Goal: Task Accomplishment & Management: Use online tool/utility

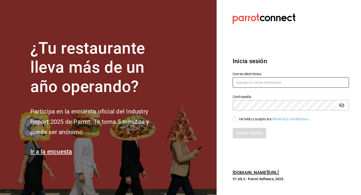
click at [286, 85] on input "text" at bounding box center [291, 82] width 116 height 11
type input "1saulcervera@gmail.com"
click at [235, 120] on input "He leído y acepto los Términos y condiciones." at bounding box center [235, 119] width 5 height 5
checkbox input "true"
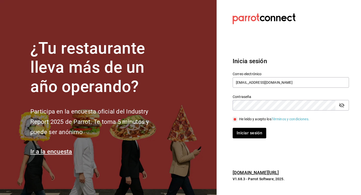
click at [345, 106] on button "passwordField" at bounding box center [341, 105] width 9 height 9
click at [257, 133] on button "Iniciar sesión" at bounding box center [250, 133] width 34 height 11
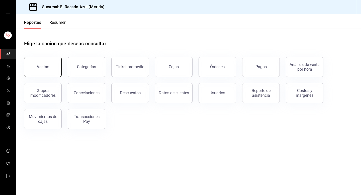
click at [40, 67] on div "Ventas" at bounding box center [43, 66] width 12 height 5
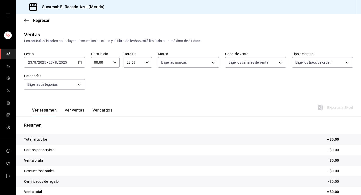
click at [63, 61] on input "2025" at bounding box center [63, 62] width 9 height 4
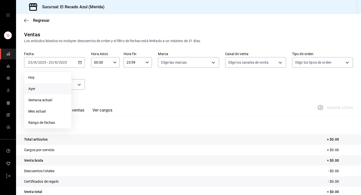
click at [48, 87] on span "Ayer" at bounding box center [47, 88] width 39 height 5
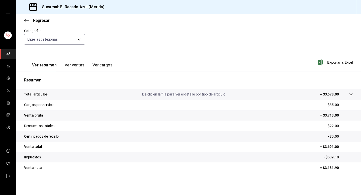
scroll to position [43, 0]
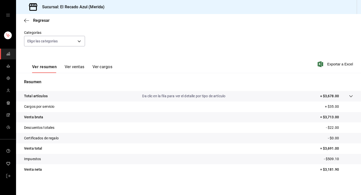
click at [351, 96] on icon at bounding box center [351, 96] width 4 height 4
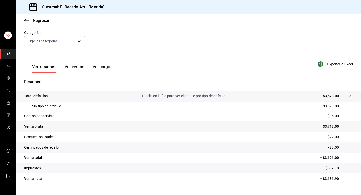
click at [351, 96] on icon at bounding box center [351, 96] width 4 height 4
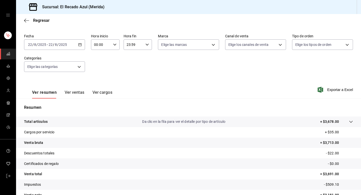
scroll to position [0, 0]
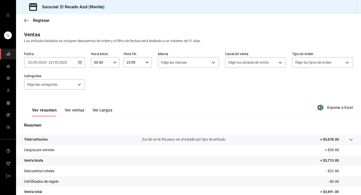
click at [68, 60] on div "2025-08-22 22 / 8 / 2025 - 2025-08-22 22 / 8 / 2025" at bounding box center [54, 62] width 61 height 11
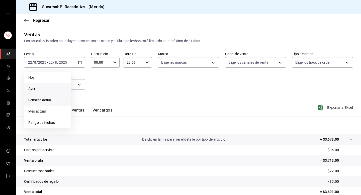
click at [45, 103] on li "Semana actual" at bounding box center [47, 99] width 47 height 11
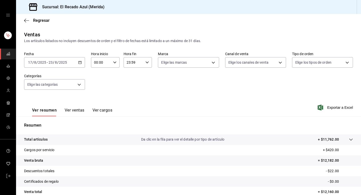
click at [53, 61] on span "/" at bounding box center [54, 62] width 2 height 4
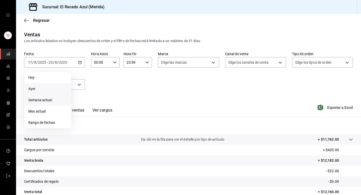
click at [53, 89] on span "Ayer" at bounding box center [47, 88] width 39 height 5
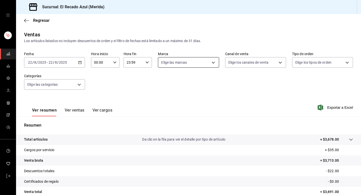
click at [209, 66] on body "Sucursal: El Recado Azul (Merida) Regresar Ventas Los artículos listados no inc…" at bounding box center [180, 97] width 361 height 195
click at [209, 66] on div at bounding box center [180, 97] width 361 height 195
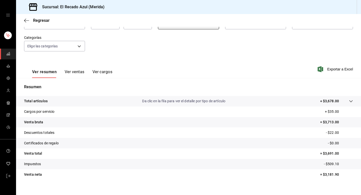
scroll to position [45, 0]
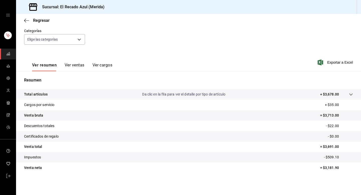
click at [344, 96] on div at bounding box center [346, 94] width 14 height 5
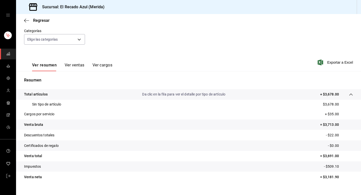
click at [344, 95] on div at bounding box center [346, 94] width 14 height 5
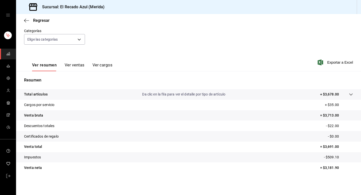
scroll to position [0, 0]
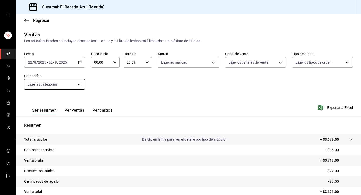
click at [73, 83] on body "Sucursal: El Recado Azul (Merida) Regresar Ventas Los artículos listados no inc…" at bounding box center [180, 97] width 361 height 195
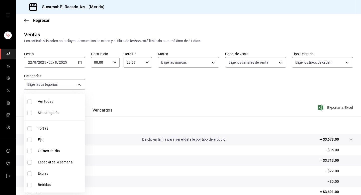
click at [27, 138] on li "Fijo" at bounding box center [54, 139] width 60 height 11
type input "a7831855-3bdb-4702-9fc6-726326d43bee"
checkbox input "true"
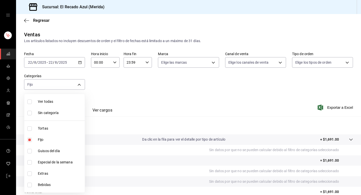
click at [29, 152] on input "checkbox" at bounding box center [29, 151] width 5 height 5
checkbox input "true"
type input "a7831855-3bdb-4702-9fc6-726326d43bee,13bcb92e-1a83-413e-a7fd-17f400a31821"
click at [30, 164] on input "checkbox" at bounding box center [29, 162] width 5 height 5
checkbox input "true"
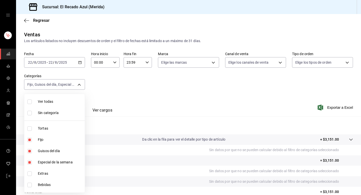
click at [80, 85] on div at bounding box center [180, 97] width 361 height 195
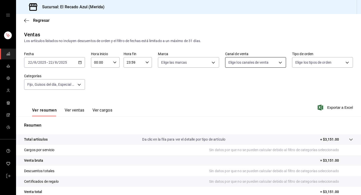
click at [254, 66] on body "Sucursal: El Recado Azul (Merida) Regresar Ventas Los artículos listados no inc…" at bounding box center [180, 97] width 361 height 195
click at [254, 66] on div at bounding box center [180, 97] width 361 height 195
click at [204, 63] on body "Sucursal: El Recado Azul (Merida) Regresar Ventas Los artículos listados no inc…" at bounding box center [180, 97] width 361 height 195
click at [204, 63] on div at bounding box center [180, 97] width 361 height 195
click at [139, 62] on input "23:59" at bounding box center [134, 62] width 20 height 10
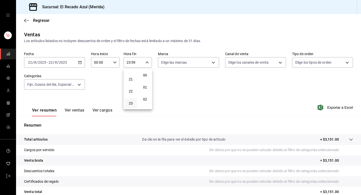
scroll to position [682, 0]
click at [190, 93] on div at bounding box center [180, 97] width 361 height 195
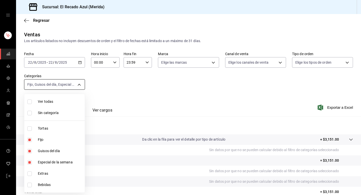
click at [69, 83] on body "Sucursal: El Recado Azul (Merida) Regresar Ventas Los artículos listados no inc…" at bounding box center [180, 97] width 361 height 195
click at [29, 137] on li "Fijo" at bounding box center [54, 139] width 60 height 11
type input "13bcb92e-1a83-413e-a7fd-17f400a31821,20bc0c80-1e0a-4bd7-9a20-bec70616356c"
checkbox input "false"
click at [29, 152] on input "checkbox" at bounding box center [29, 151] width 5 height 5
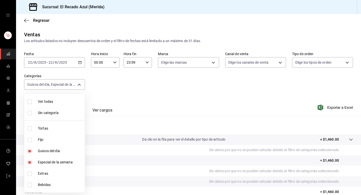
checkbox input "false"
type input "20bc0c80-1e0a-4bd7-9a20-bec70616356c"
click at [30, 164] on input "checkbox" at bounding box center [29, 162] width 5 height 5
checkbox input "false"
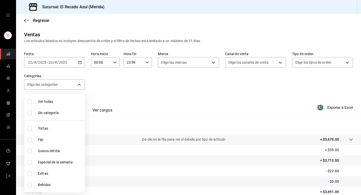
click at [108, 97] on div at bounding box center [180, 97] width 361 height 195
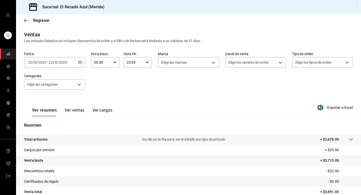
click at [68, 112] on button "Ver ventas" at bounding box center [75, 112] width 20 height 9
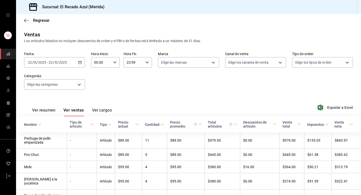
scroll to position [16, 0]
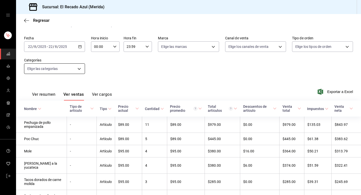
click at [74, 68] on body "Sucursal: El Recado Azul (Merida) Regresar Ventas Los artículos listados no inc…" at bounding box center [180, 97] width 361 height 195
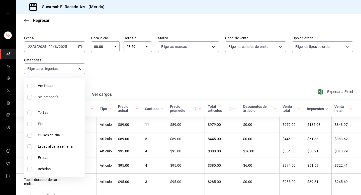
click at [30, 122] on input "checkbox" at bounding box center [29, 124] width 5 height 5
checkbox input "true"
type input "a7831855-3bdb-4702-9fc6-726326d43bee"
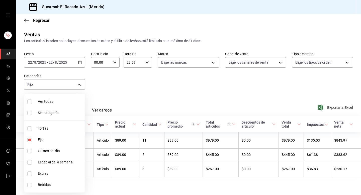
click at [31, 150] on input "checkbox" at bounding box center [29, 151] width 5 height 5
checkbox input "true"
type input "a7831855-3bdb-4702-9fc6-726326d43bee,13bcb92e-1a83-413e-a7fd-17f400a31821"
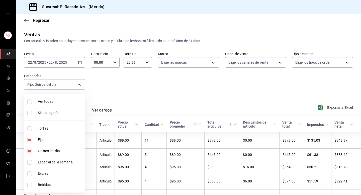
click at [30, 161] on input "checkbox" at bounding box center [29, 162] width 5 height 5
checkbox input "true"
type input "a7831855-3bdb-4702-9fc6-726326d43bee,13bcb92e-1a83-413e-a7fd-17f400a31821,20bc0…"
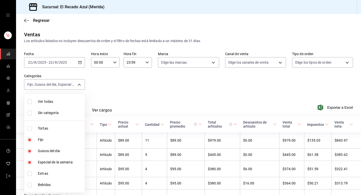
click at [82, 84] on div at bounding box center [180, 97] width 361 height 195
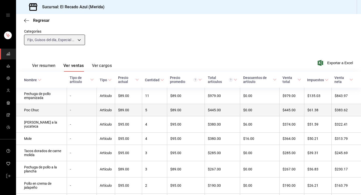
scroll to position [75, 0]
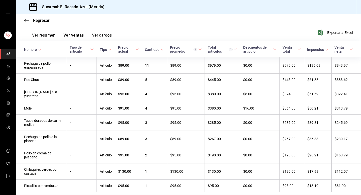
drag, startPoint x: 159, startPoint y: 65, endPoint x: 156, endPoint y: 70, distance: 5.9
click at [156, 70] on td "11" at bounding box center [154, 65] width 25 height 16
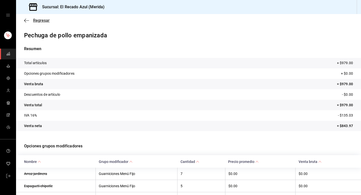
click at [24, 21] on icon "button" at bounding box center [26, 20] width 5 height 5
click at [36, 20] on span "Regresar" at bounding box center [41, 20] width 17 height 5
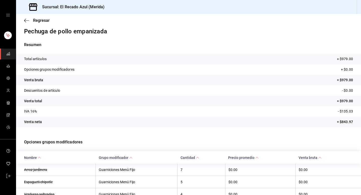
click at [27, 24] on div "Regresar" at bounding box center [188, 20] width 345 height 13
click at [27, 20] on icon "button" at bounding box center [26, 20] width 5 height 5
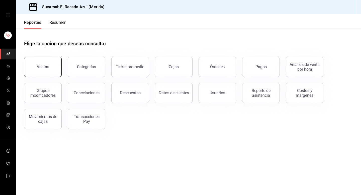
click at [54, 63] on button "Ventas" at bounding box center [43, 67] width 38 height 20
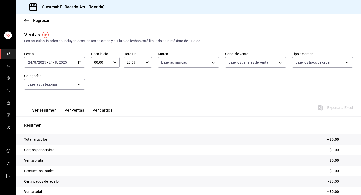
click at [64, 59] on div "[DATE] [DATE] - [DATE] [DATE]" at bounding box center [54, 62] width 61 height 11
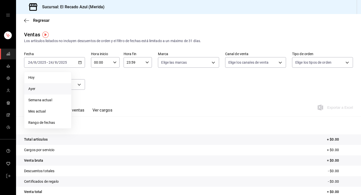
click at [41, 88] on span "Ayer" at bounding box center [47, 88] width 39 height 5
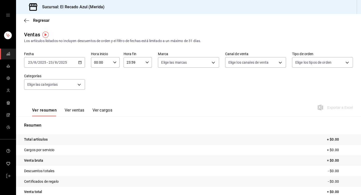
click at [59, 61] on input "2025" at bounding box center [63, 62] width 9 height 4
click at [28, 59] on div "[DATE] [DATE] - [DATE] [DATE]" at bounding box center [54, 62] width 61 height 11
click at [32, 62] on input "23" at bounding box center [30, 62] width 5 height 4
click at [80, 63] on icon "button" at bounding box center [80, 63] width 4 height 4
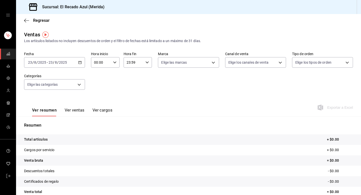
click at [31, 62] on input "23" at bounding box center [30, 62] width 5 height 4
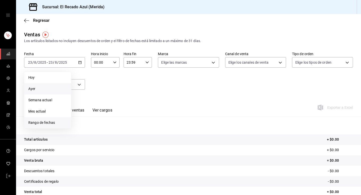
click at [47, 122] on span "Rango de fechas" at bounding box center [47, 122] width 39 height 5
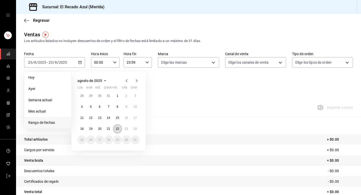
click at [117, 128] on abbr "22" at bounding box center [117, 129] width 3 height 4
click at [118, 129] on abbr "22" at bounding box center [117, 129] width 3 height 4
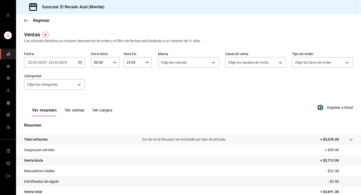
click at [77, 110] on button "Ver ventas" at bounding box center [75, 112] width 20 height 9
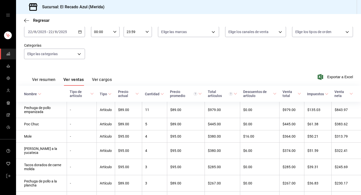
scroll to position [31, 0]
click at [64, 56] on body "Sucursal: El Recado Azul (Merida) Regresar Ventas Los artículos listados no inc…" at bounding box center [180, 97] width 361 height 195
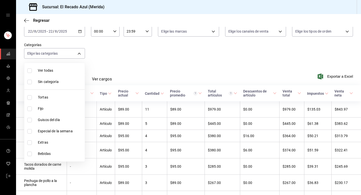
click at [32, 108] on label at bounding box center [30, 109] width 7 height 5
click at [32, 108] on input "checkbox" at bounding box center [29, 109] width 5 height 5
checkbox input "false"
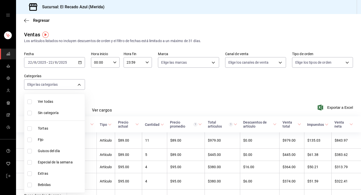
click at [30, 140] on input "checkbox" at bounding box center [29, 140] width 5 height 5
checkbox input "true"
type input "a7831855-3bdb-4702-9fc6-726326d43bee"
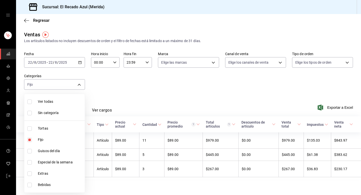
click at [30, 149] on input "checkbox" at bounding box center [29, 151] width 5 height 5
checkbox input "true"
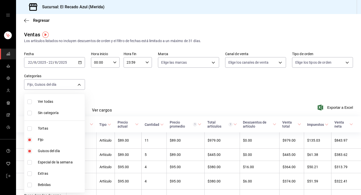
click at [30, 158] on li "Especial de la semana" at bounding box center [54, 162] width 60 height 11
type input "a7831855-3bdb-4702-9fc6-726326d43bee,13bcb92e-1a83-413e-a7fd-17f400a31821,20bc0…"
checkbox input "true"
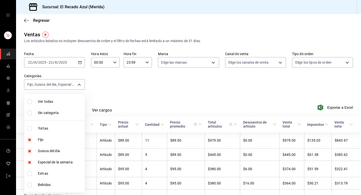
click at [80, 83] on div at bounding box center [180, 97] width 361 height 195
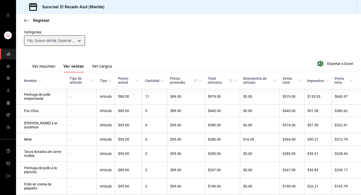
scroll to position [54, 0]
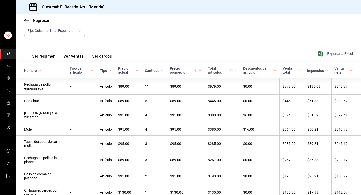
click at [334, 54] on span "Exportar a Excel" at bounding box center [336, 54] width 34 height 6
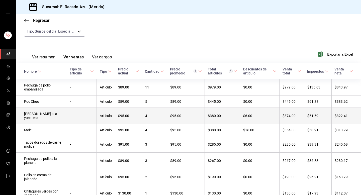
scroll to position [51, 0]
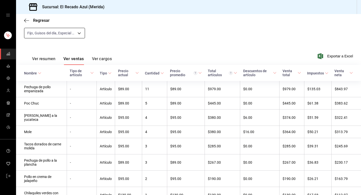
click at [64, 33] on body "Sucursal: El Recado Azul (Merida) Regresar Ventas Los artículos listados no inc…" at bounding box center [180, 97] width 361 height 195
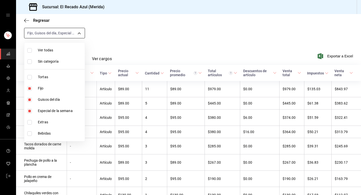
click at [64, 33] on div at bounding box center [180, 97] width 361 height 195
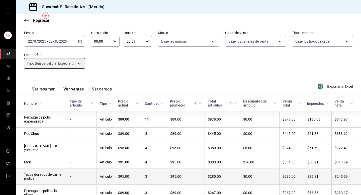
scroll to position [13, 0]
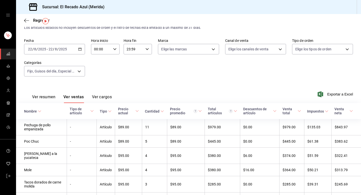
click at [41, 101] on button "Ver resumen" at bounding box center [43, 98] width 23 height 9
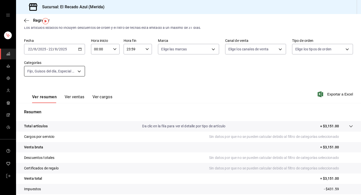
click at [74, 72] on body "Sucursal: El Recado Azul (Merida) Regresar Ventas Los artículos listados no inc…" at bounding box center [180, 97] width 361 height 195
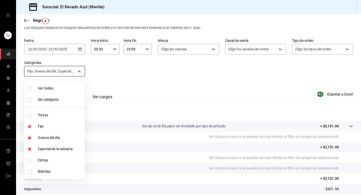
click at [74, 72] on div at bounding box center [180, 97] width 361 height 195
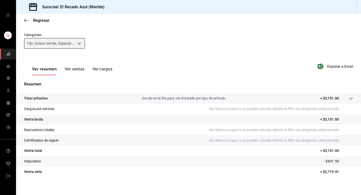
scroll to position [45, 0]
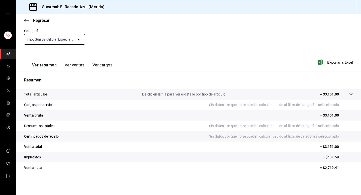
click at [76, 44] on body "Sucursal: El Recado Azul (Merida) Regresar Ventas Los artículos listados no inc…" at bounding box center [180, 97] width 361 height 195
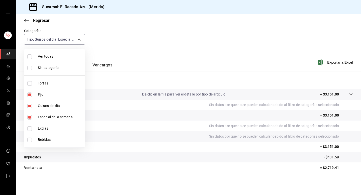
click at [30, 118] on input "checkbox" at bounding box center [29, 117] width 5 height 5
checkbox input "false"
type input "a7831855-3bdb-4702-9fc6-726326d43bee,13bcb92e-1a83-413e-a7fd-17f400a31821"
click at [30, 104] on input "checkbox" at bounding box center [29, 106] width 5 height 5
checkbox input "false"
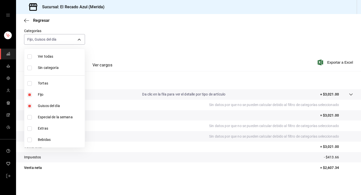
type input "a7831855-3bdb-4702-9fc6-726326d43bee"
click at [30, 95] on input "checkbox" at bounding box center [29, 94] width 5 height 5
checkbox input "false"
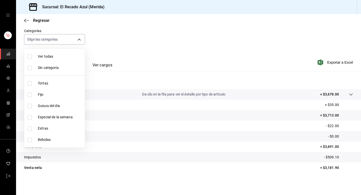
click at [30, 84] on input "checkbox" at bounding box center [29, 83] width 5 height 5
checkbox input "true"
type input "cddaedf4-f15c-4c42-87d3-f50cf5f8b84c"
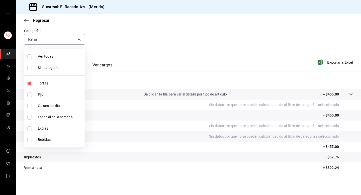
click at [79, 39] on div at bounding box center [180, 97] width 361 height 195
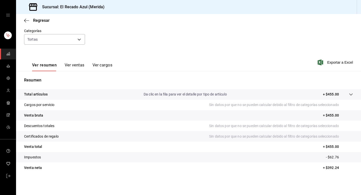
click at [348, 94] on div at bounding box center [346, 94] width 14 height 5
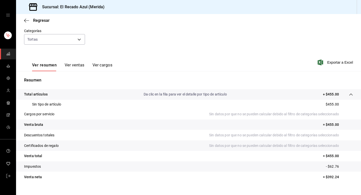
click at [82, 62] on div "Ver resumen Ver ventas Ver cargos" at bounding box center [68, 64] width 88 height 15
click at [82, 67] on button "Ver ventas" at bounding box center [75, 67] width 20 height 9
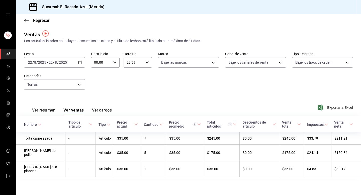
scroll to position [1, 0]
click at [50, 108] on button "Ver resumen" at bounding box center [43, 112] width 23 height 9
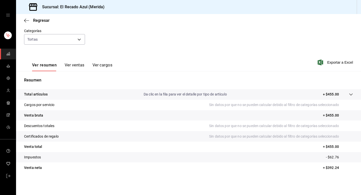
scroll to position [45, 0]
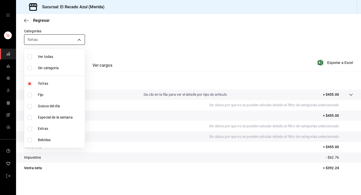
click at [77, 38] on body "Sucursal: El Recado Azul (Merida) Regresar Ventas Los artículos listados no inc…" at bounding box center [180, 97] width 361 height 195
click at [29, 141] on input "checkbox" at bounding box center [29, 140] width 5 height 5
checkbox input "true"
type input "cddaedf4-f15c-4c42-87d3-f50cf5f8b84c,7bfb7413-6e28-41a0-876f-9044619efe8d"
click at [30, 82] on input "checkbox" at bounding box center [29, 83] width 5 height 5
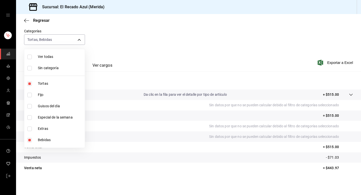
checkbox input "false"
type input "7bfb7413-6e28-41a0-876f-9044619efe8d"
click at [79, 37] on div at bounding box center [180, 97] width 361 height 195
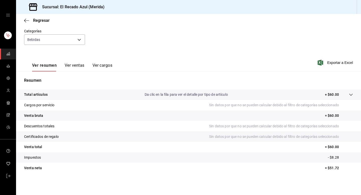
click at [352, 95] on icon at bounding box center [351, 95] width 4 height 4
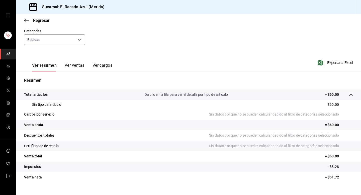
click at [70, 65] on button "Ver ventas" at bounding box center [75, 67] width 20 height 9
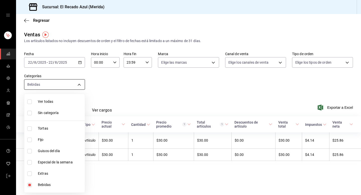
click at [64, 84] on body "Sucursal: El Recado Azul (Merida) Regresar Ventas Los artículos listados no inc…" at bounding box center [180, 97] width 361 height 195
click at [31, 185] on input "checkbox" at bounding box center [29, 185] width 5 height 5
checkbox input "false"
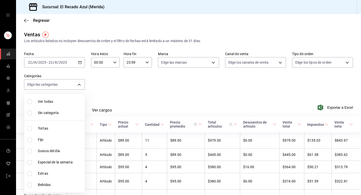
click at [28, 173] on input "checkbox" at bounding box center [29, 173] width 5 height 5
checkbox input "true"
type input "d6317b1c-ff53-41b5-8696-cf89c697b0c8"
